Goal: Task Accomplishment & Management: Manage account settings

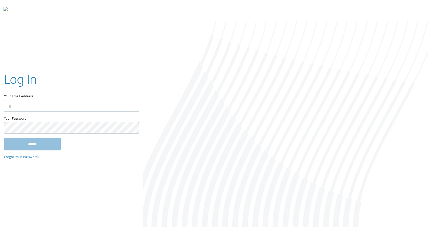
type input "**********"
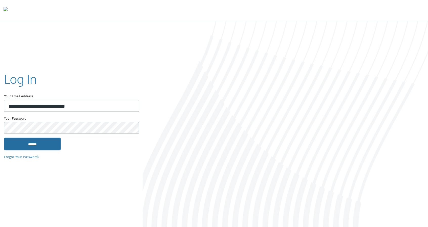
click at [50, 146] on input "******" at bounding box center [32, 144] width 57 height 12
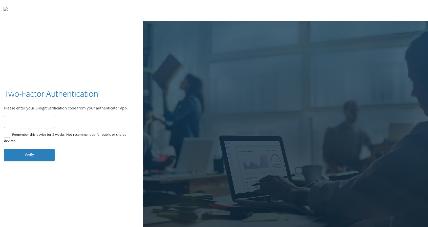
click at [28, 120] on input "number" at bounding box center [29, 122] width 51 height 12
type input "******"
